Goal: Communication & Community: Answer question/provide support

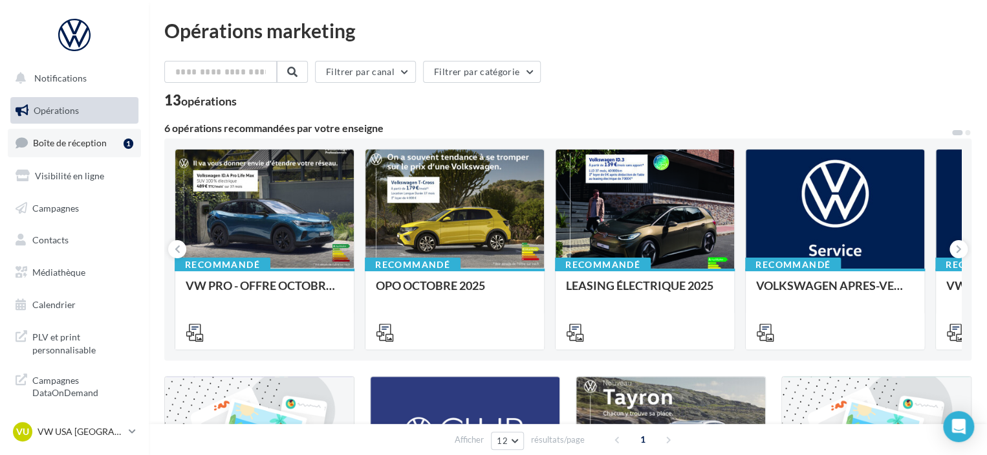
click at [73, 145] on span "Boîte de réception" at bounding box center [70, 142] width 74 height 11
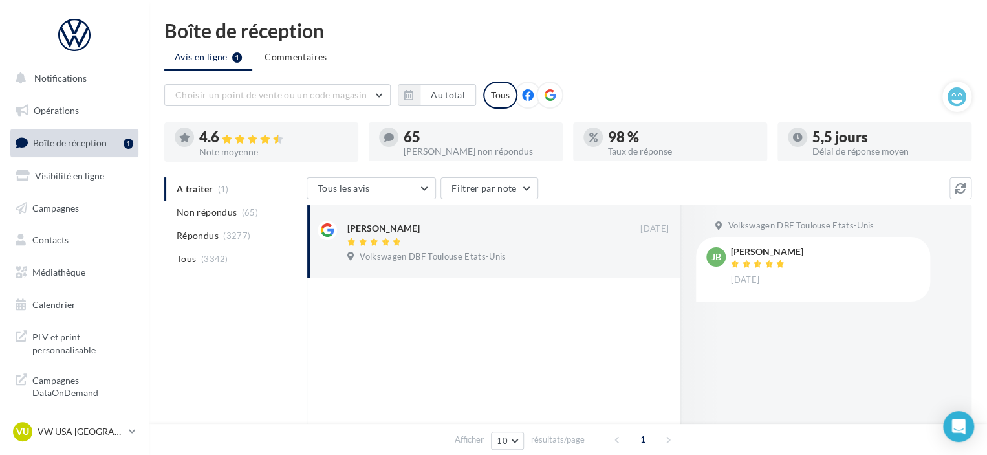
click at [767, 274] on div "[DATE]" at bounding box center [767, 280] width 72 height 12
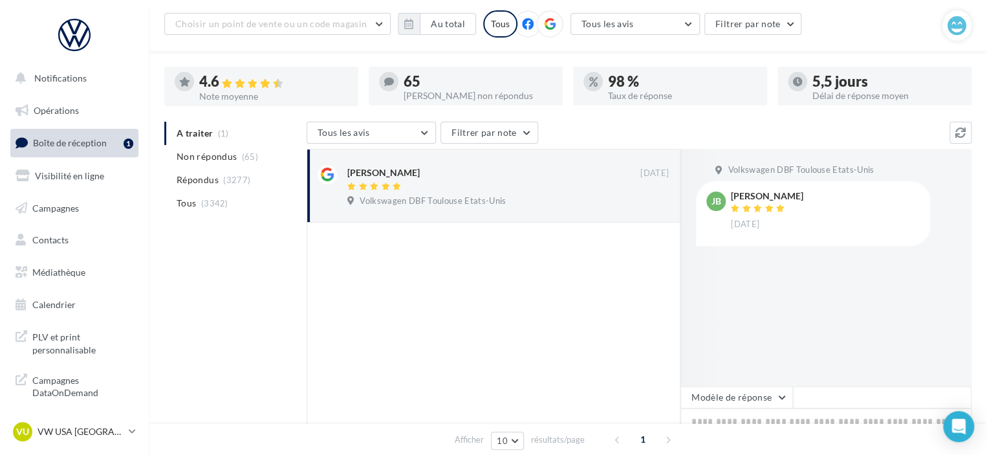
scroll to position [129, 0]
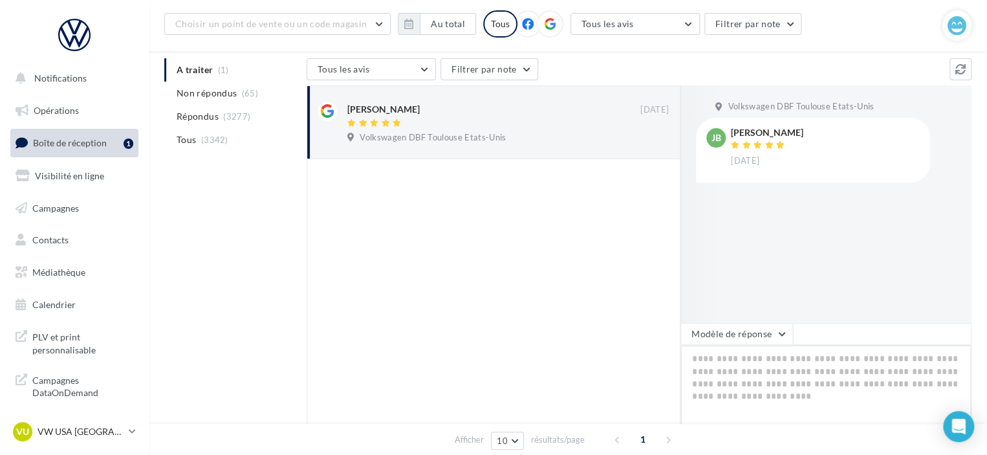
click at [765, 374] on textarea at bounding box center [826, 385] width 291 height 80
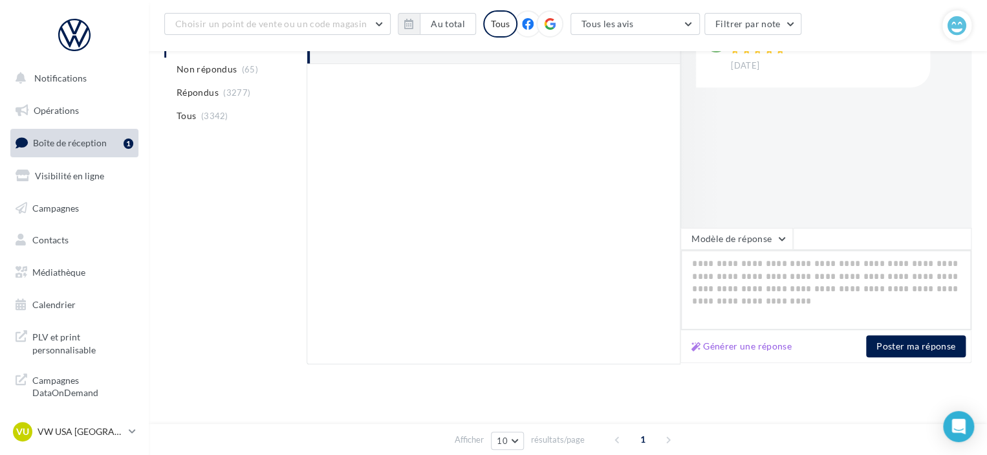
scroll to position [225, 0]
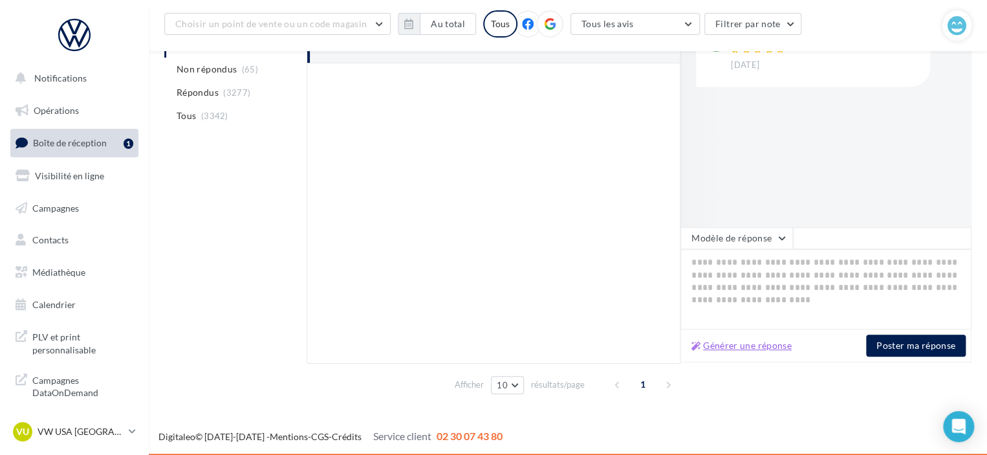
click at [735, 345] on button "Générer une réponse" at bounding box center [742, 346] width 111 height 16
type textarea "**********"
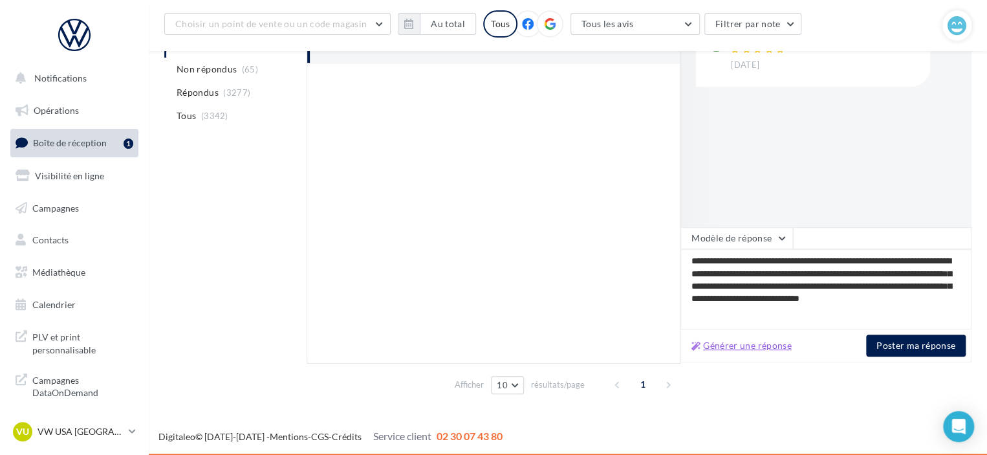
click at [767, 344] on button "Générer une réponse" at bounding box center [742, 346] width 111 height 16
type textarea "**********"
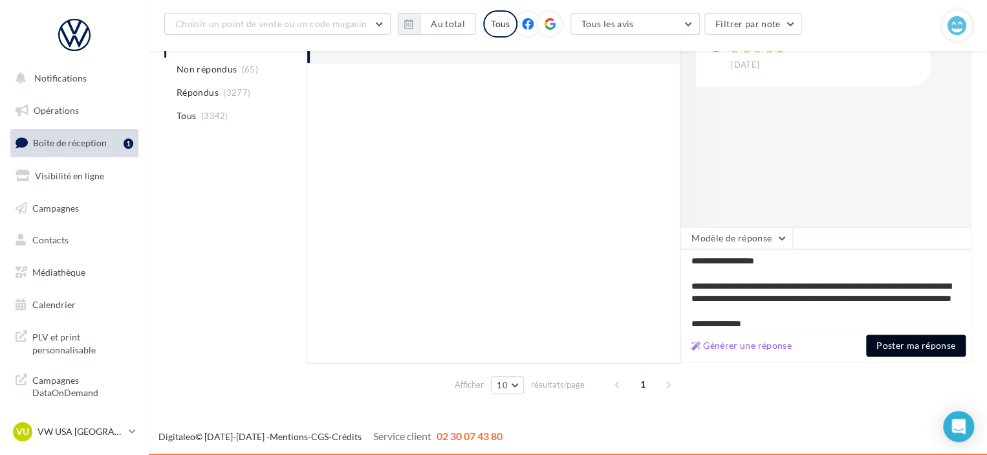
click at [908, 342] on button "Poster ma réponse" at bounding box center [916, 346] width 100 height 22
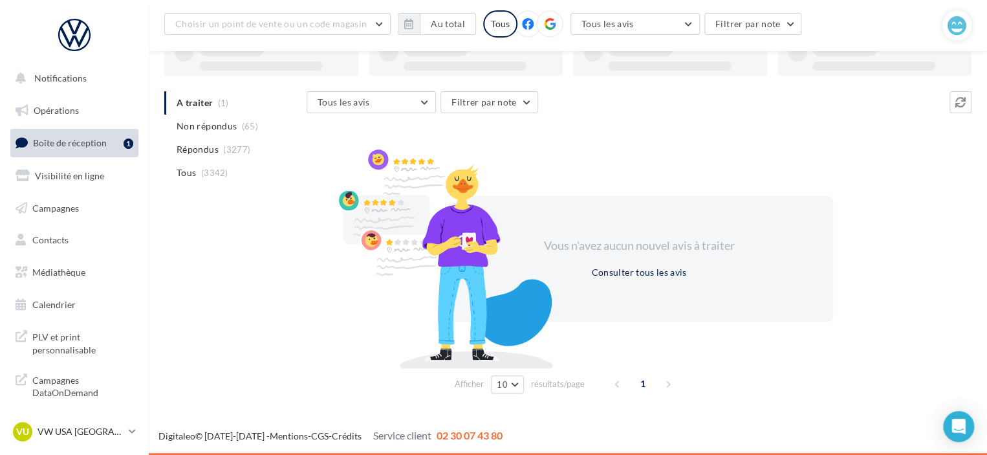
scroll to position [94, 0]
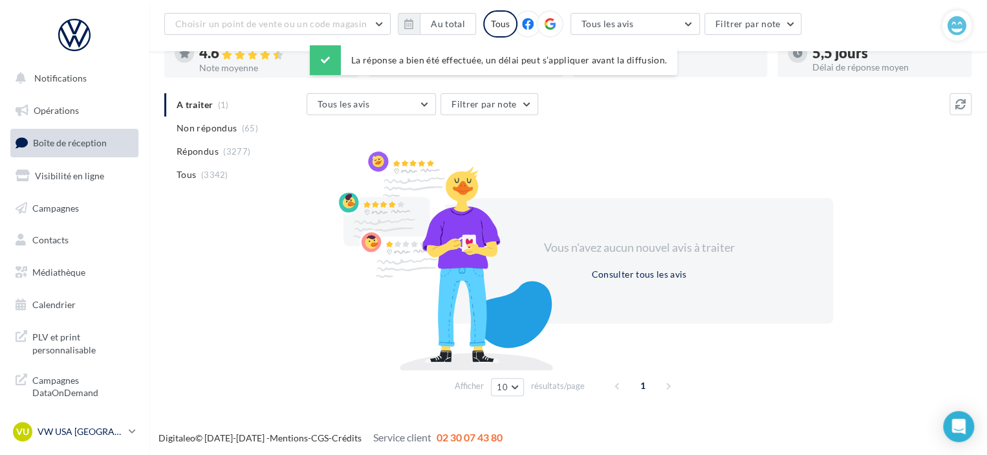
click at [94, 432] on p "VW USA [GEOGRAPHIC_DATA]" at bounding box center [81, 431] width 86 height 13
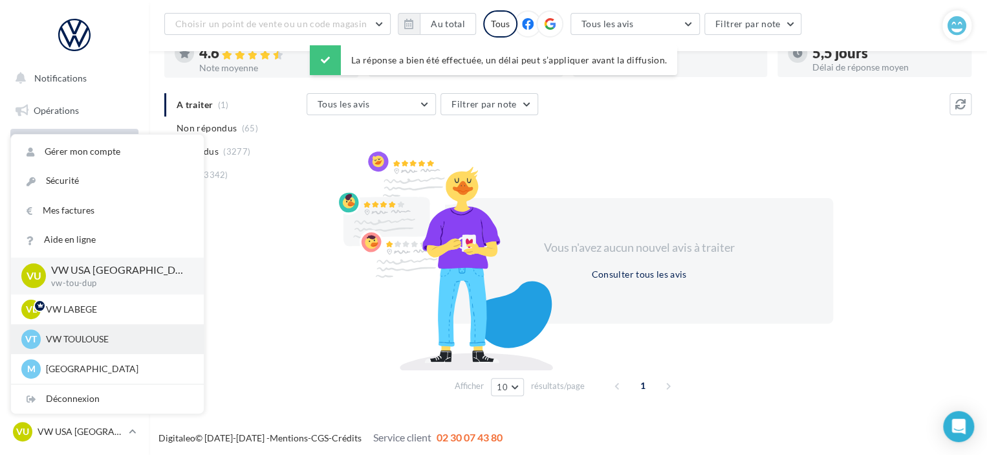
click at [74, 342] on p "VW TOULOUSE" at bounding box center [117, 339] width 142 height 13
